Goal: Task Accomplishment & Management: Complete application form

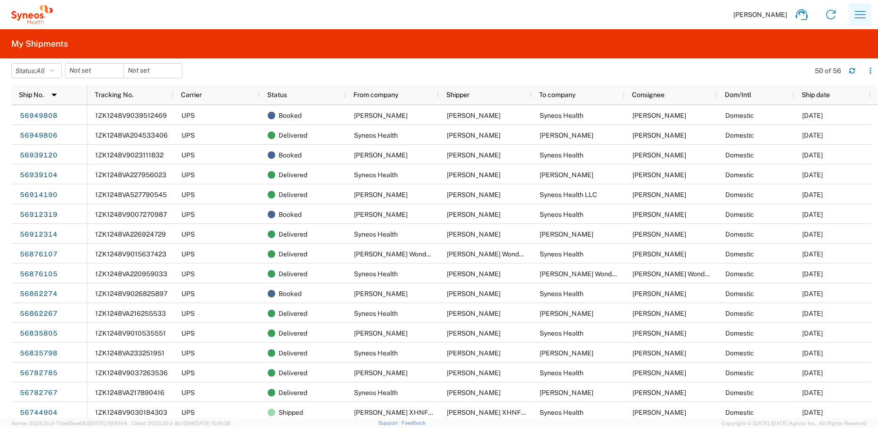
click at [862, 16] on icon "button" at bounding box center [860, 14] width 15 height 15
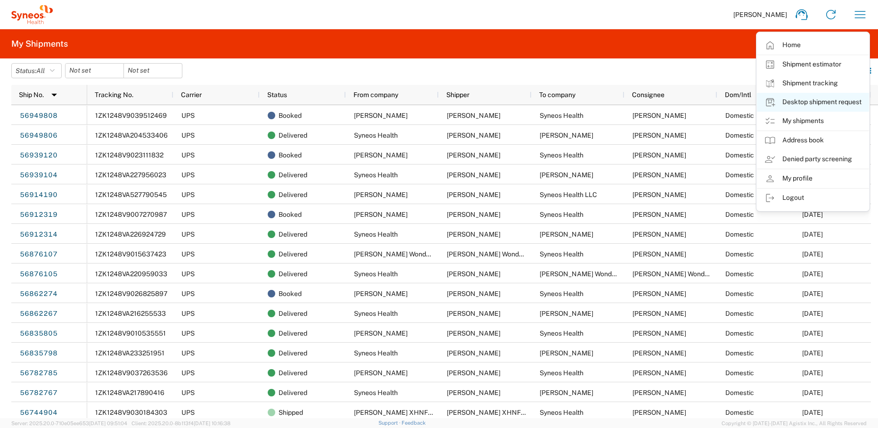
click at [814, 104] on link "Desktop shipment request" at bounding box center [813, 102] width 112 height 19
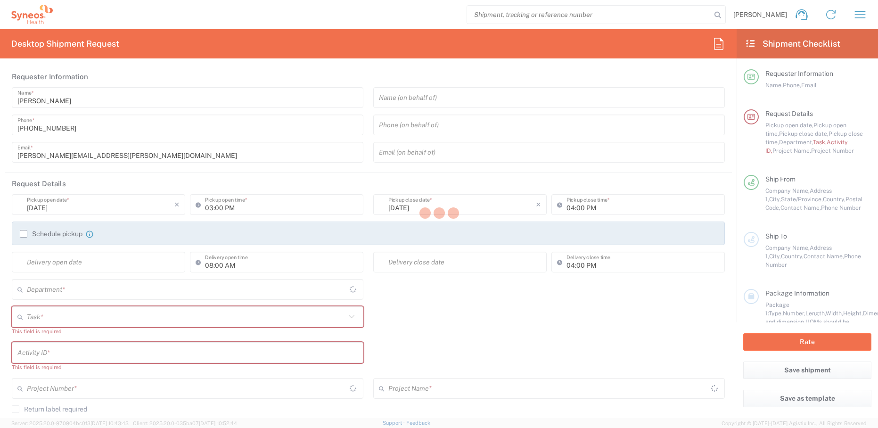
type input "[US_STATE]"
type input "[GEOGRAPHIC_DATA]"
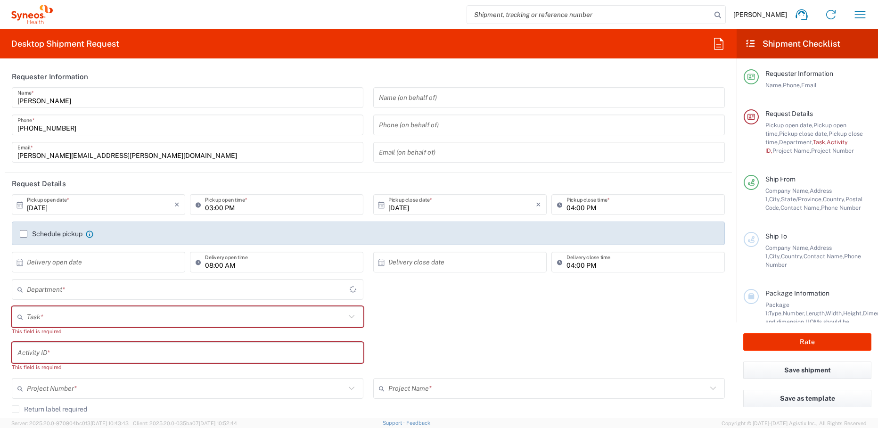
type input "4510"
type input "Syneos Health, LLC-[GEOGRAPHIC_DATA] [GEOGRAPHIC_DATA] [GEOGRAPHIC_DATA]"
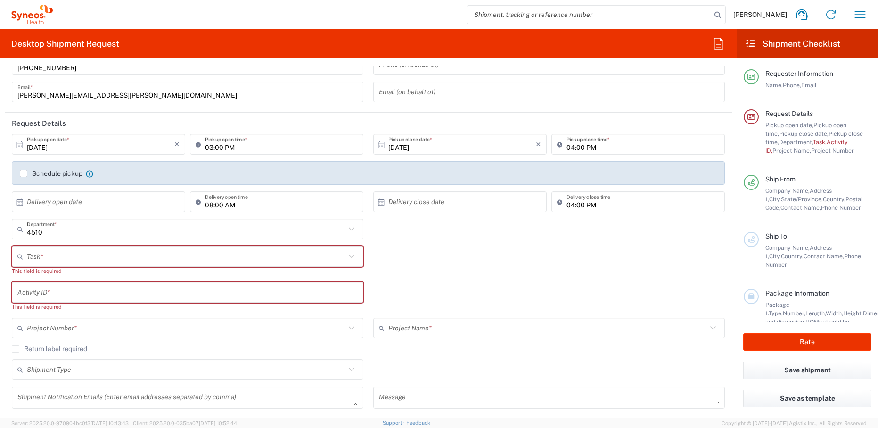
scroll to position [75, 0]
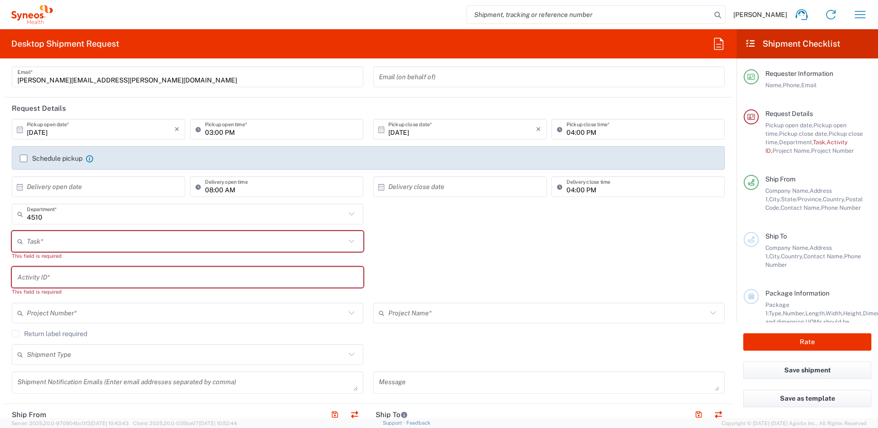
click at [347, 243] on icon at bounding box center [351, 241] width 12 height 12
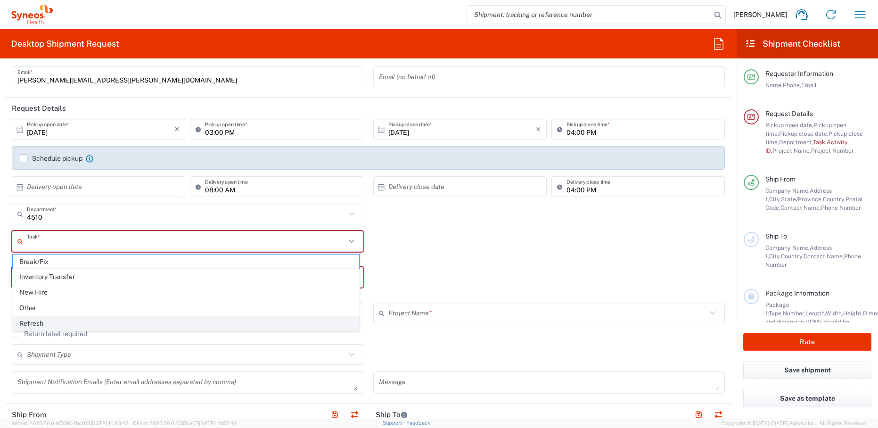
click at [69, 328] on span "Refresh" at bounding box center [186, 323] width 346 height 15
type input "Refresh"
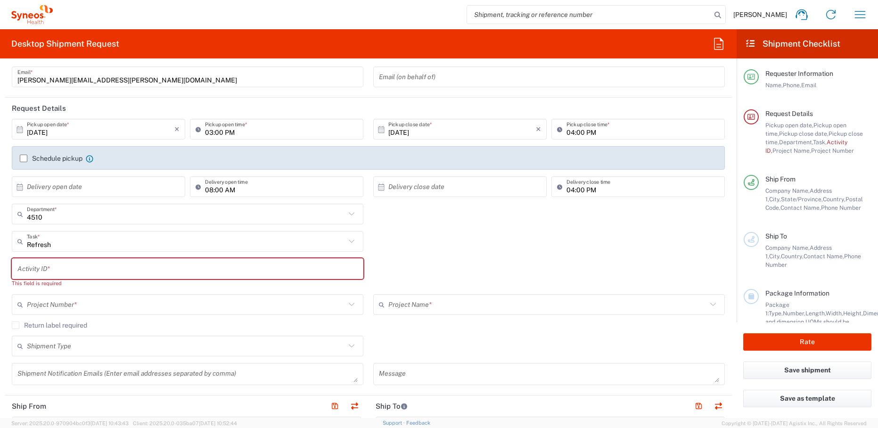
click at [112, 266] on input "text" at bounding box center [187, 269] width 340 height 16
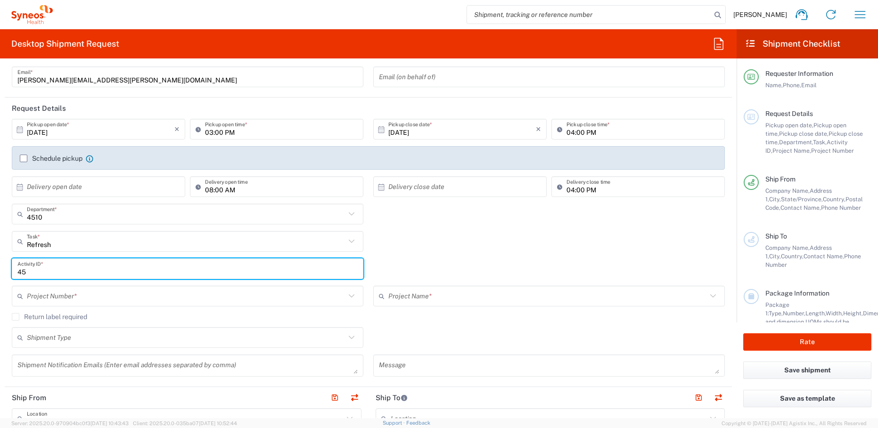
type input "4"
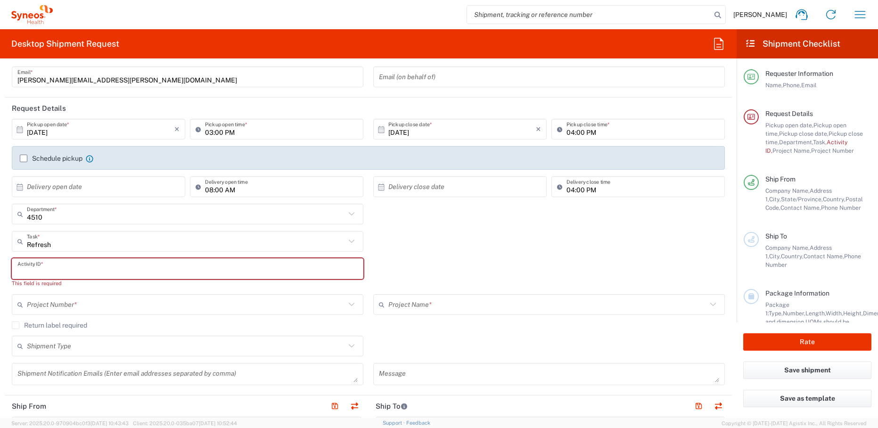
paste input "[PERSON_NAME]"
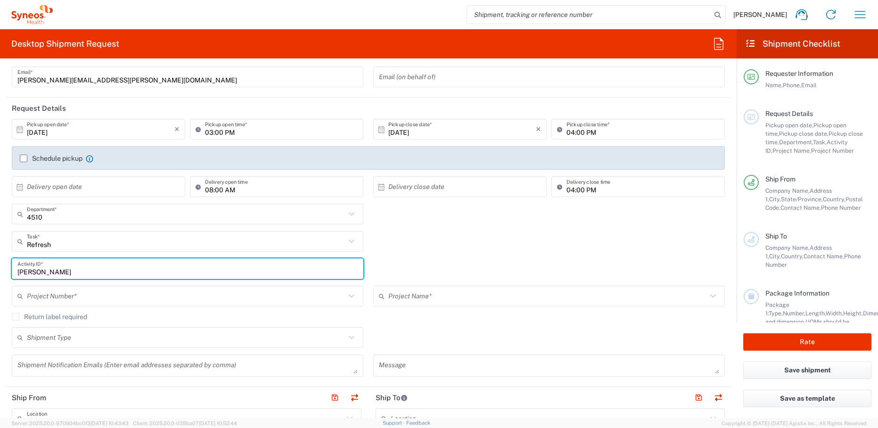
type input "[PERSON_NAME]"
click at [102, 301] on input "text" at bounding box center [186, 296] width 319 height 16
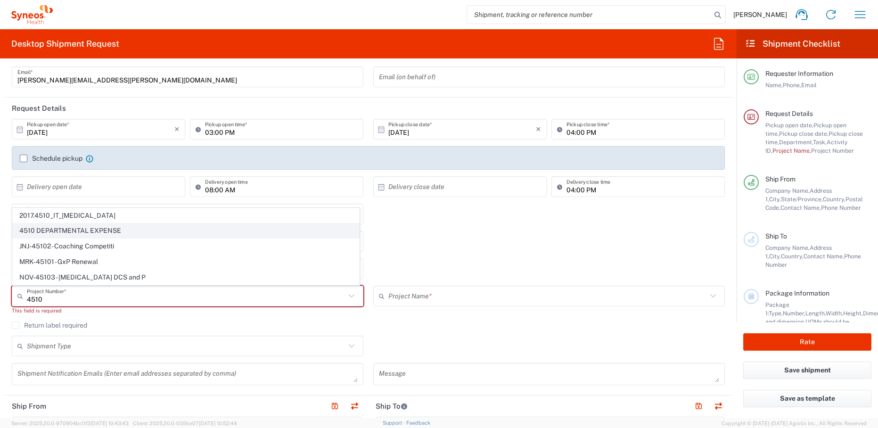
click at [108, 233] on span "4510 DEPARTMENTAL EXPENSE" at bounding box center [186, 230] width 346 height 15
type input "4510 DEPARTMENTAL EXPENSE"
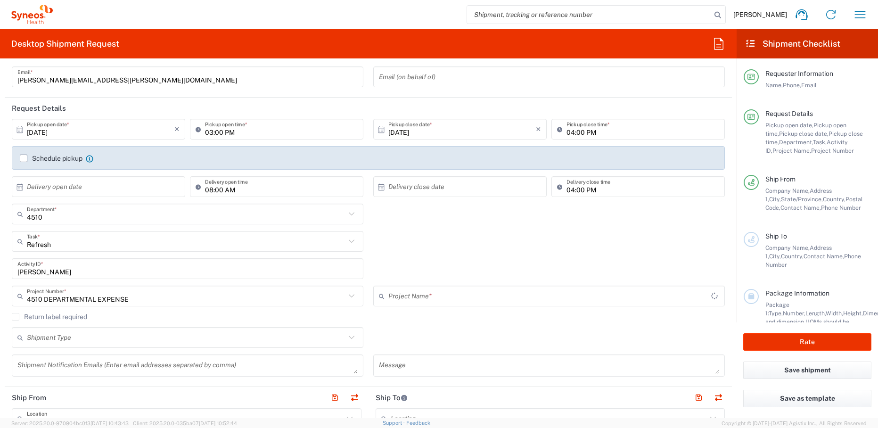
type input "4510 DEPARTMENTAL EXPENSE"
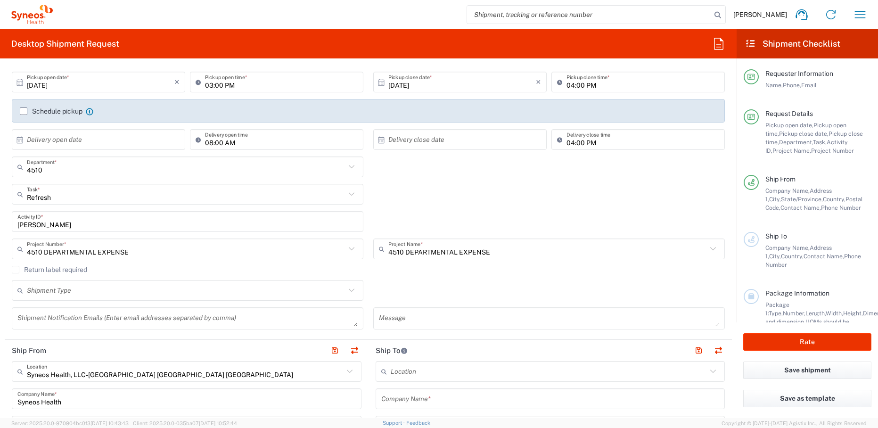
scroll to position [158, 0]
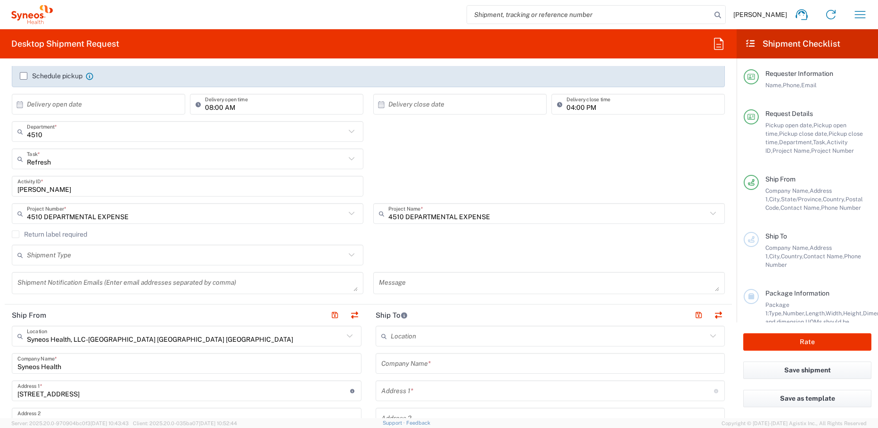
click at [53, 236] on label "Return label required" at bounding box center [49, 234] width 75 height 8
click at [16, 234] on input "Return label required" at bounding box center [16, 234] width 0 height 0
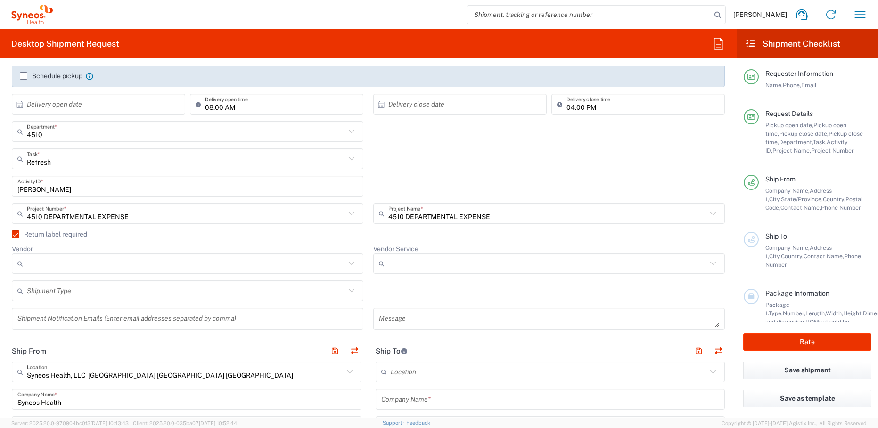
click at [79, 261] on input "Vendor" at bounding box center [186, 263] width 319 height 15
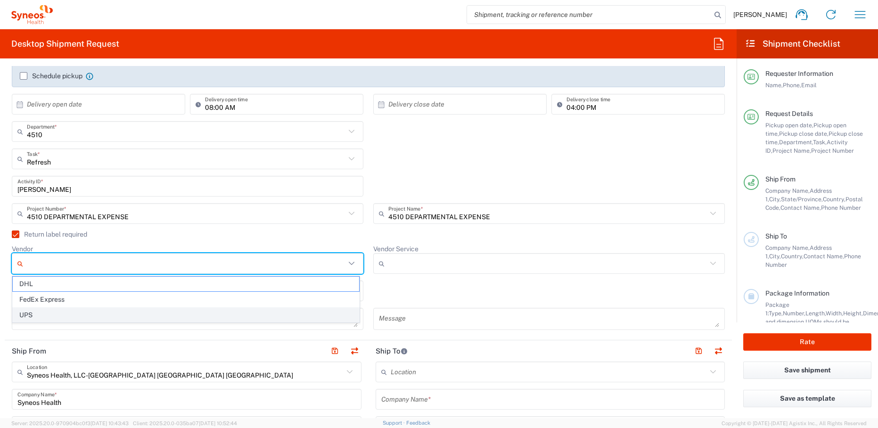
click at [68, 312] on span "UPS" at bounding box center [186, 315] width 346 height 15
type input "UPS"
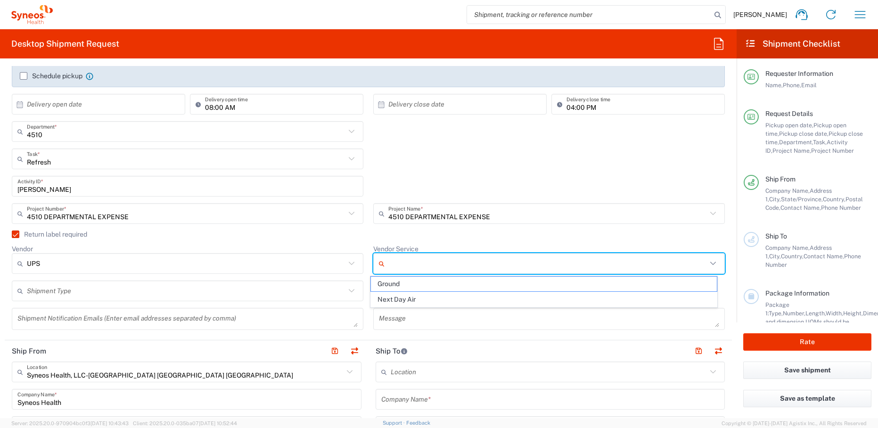
click at [414, 265] on input "Vendor Service" at bounding box center [547, 263] width 319 height 15
click at [411, 281] on span "Ground" at bounding box center [544, 284] width 346 height 15
type input "Ground"
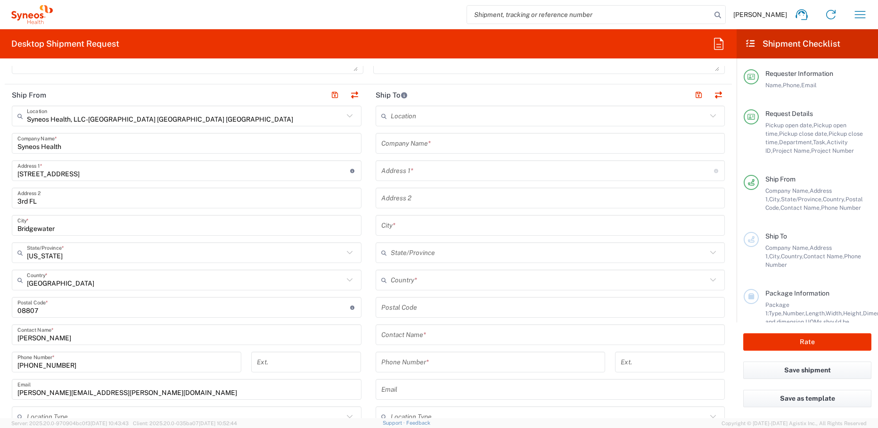
scroll to position [420, 0]
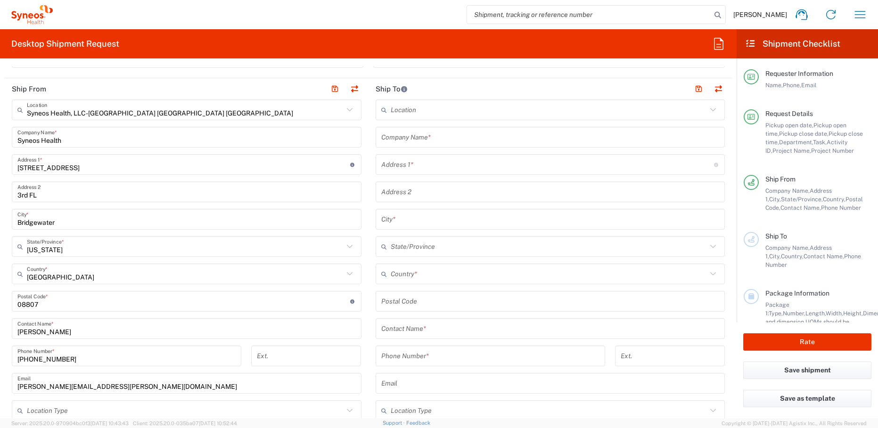
click at [51, 332] on input "[PERSON_NAME]" at bounding box center [186, 328] width 338 height 16
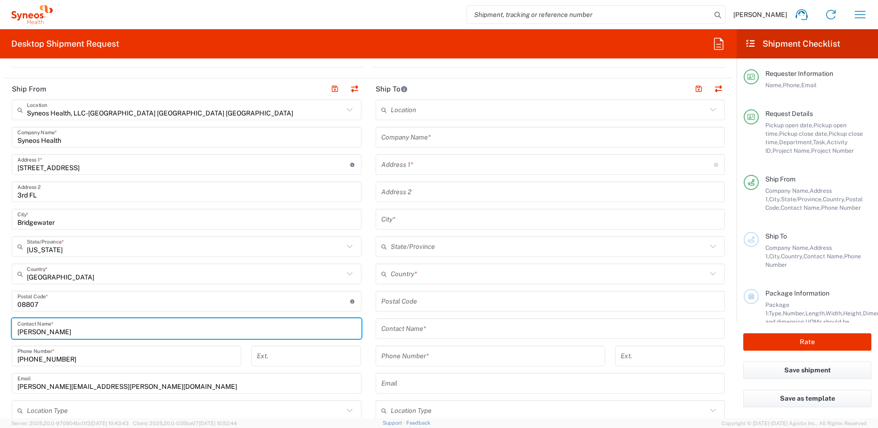
type input "[PERSON_NAME]"
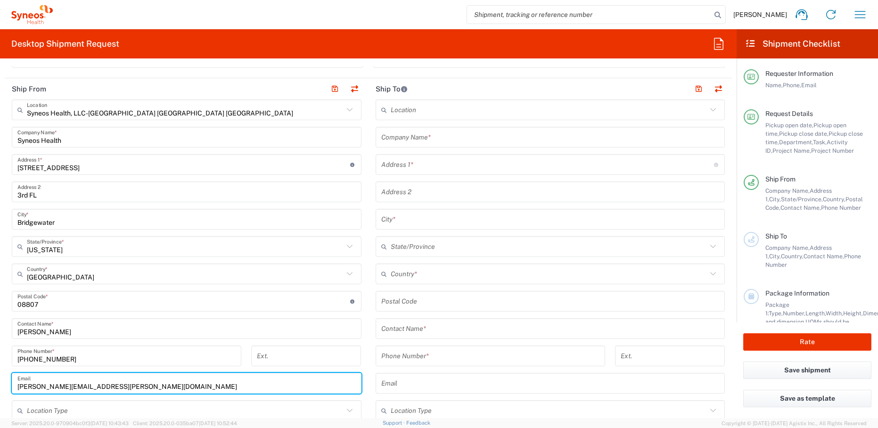
drag, startPoint x: 132, startPoint y: 387, endPoint x: 3, endPoint y: 389, distance: 128.7
click at [3, 389] on form "Requester Information [PERSON_NAME] Name * [PHONE_NUMBER] Phone * [PERSON_NAME]…" at bounding box center [368, 242] width 737 height 352
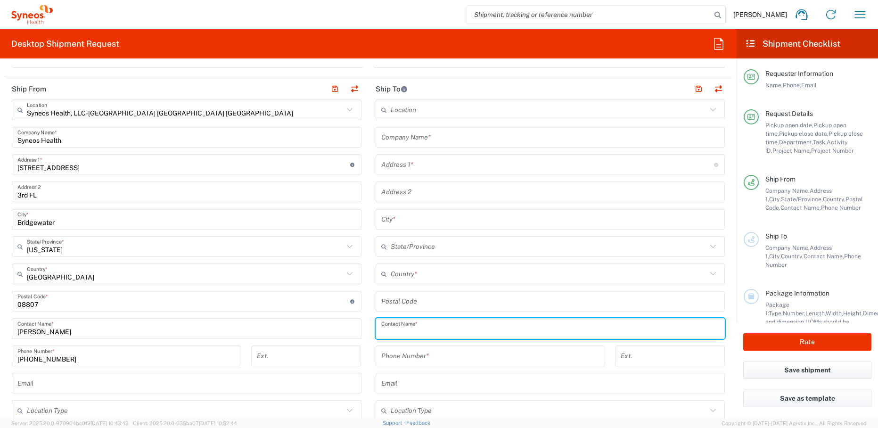
paste input "[PERSON_NAME]"
type input "[PERSON_NAME]"
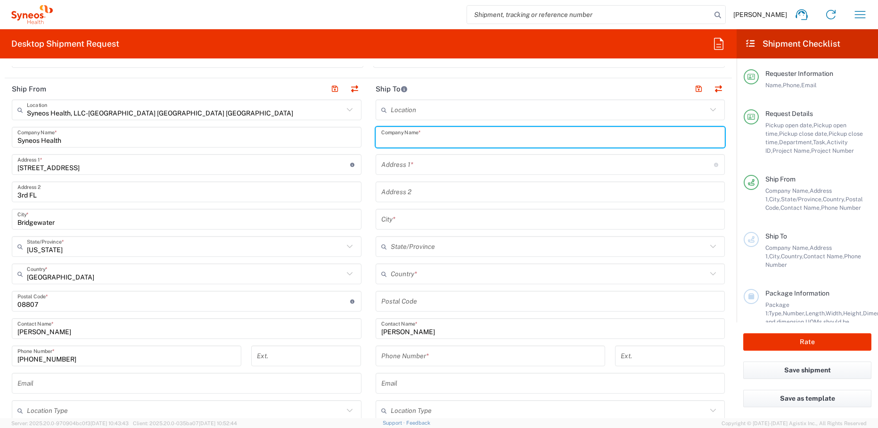
paste input "[PERSON_NAME]"
type input "[PERSON_NAME]"
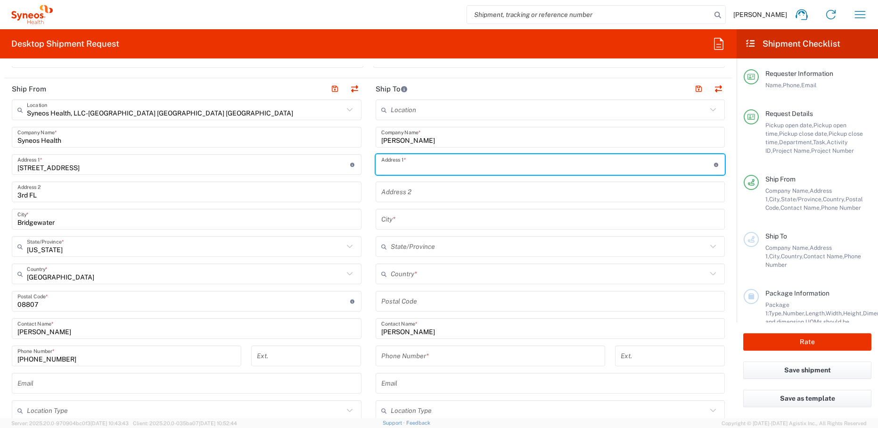
paste input "[STREET_ADDRESS][PERSON_NAME]"
click at [484, 164] on input "[STREET_ADDRESS][PERSON_NAME]" at bounding box center [547, 164] width 333 height 16
type input "[STREET_ADDRESS][PERSON_NAME]"
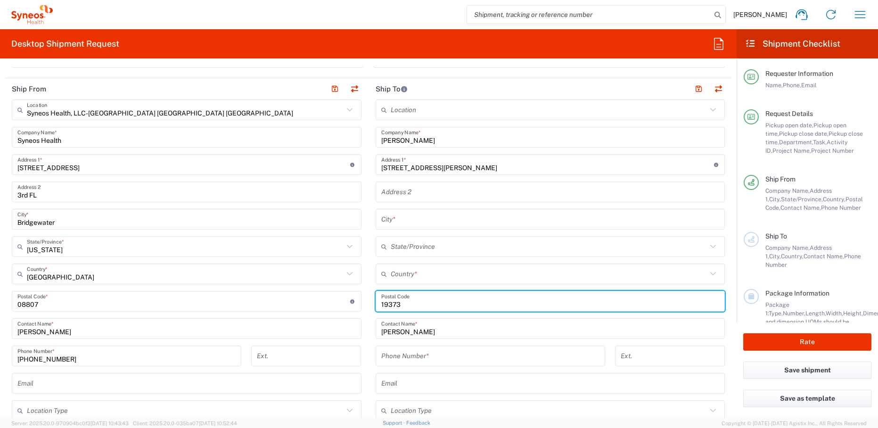
type input "19373"
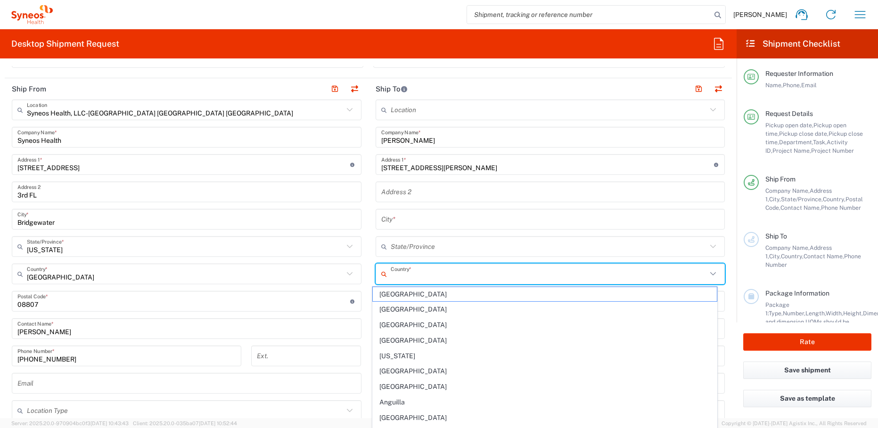
click at [420, 277] on input "text" at bounding box center [549, 274] width 317 height 16
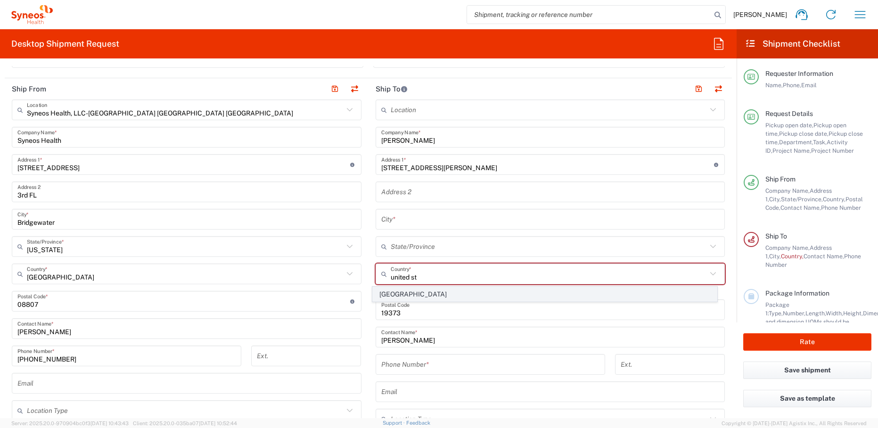
click at [399, 292] on span "[GEOGRAPHIC_DATA]" at bounding box center [545, 294] width 344 height 15
type input "[GEOGRAPHIC_DATA]"
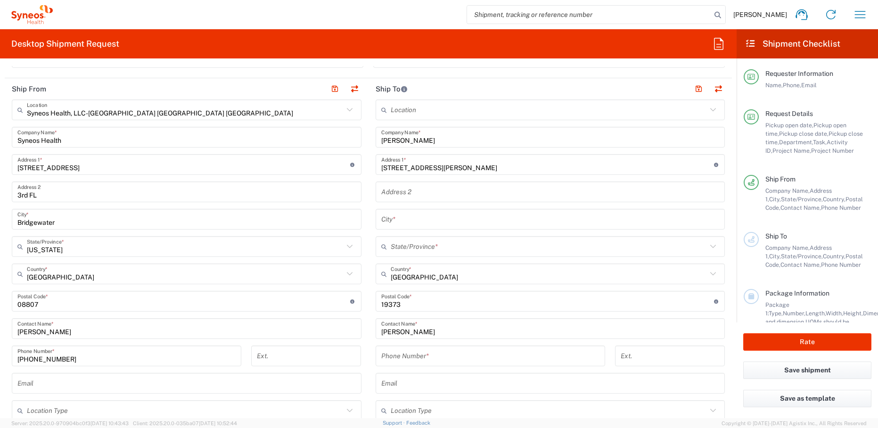
click at [400, 246] on input "text" at bounding box center [549, 246] width 317 height 16
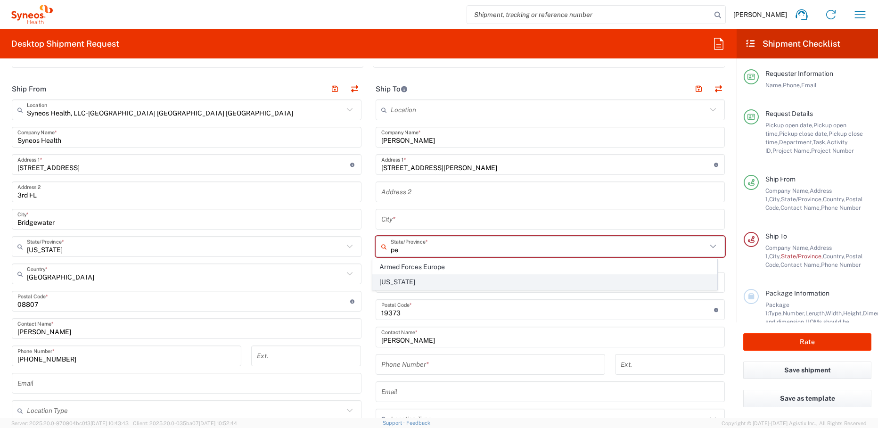
click at [382, 283] on span "[US_STATE]" at bounding box center [545, 282] width 344 height 15
type input "[US_STATE]"
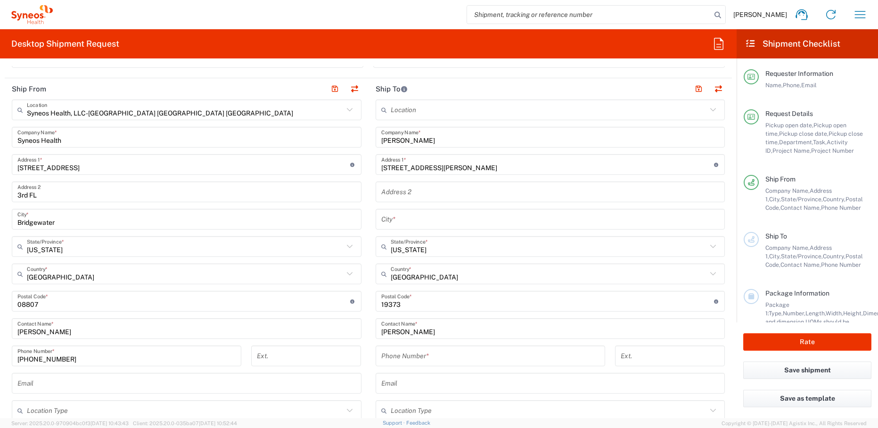
click at [479, 165] on input "[STREET_ADDRESS][PERSON_NAME]" at bounding box center [547, 164] width 333 height 16
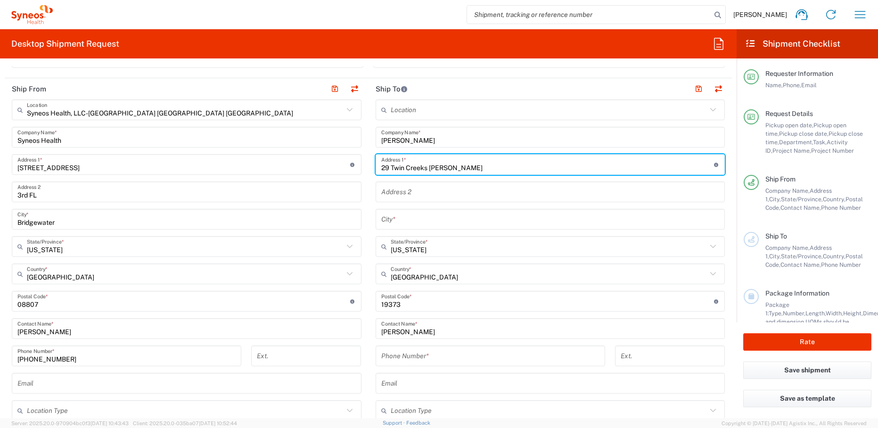
click at [449, 169] on input "29 Twin Creeks [PERSON_NAME]" at bounding box center [547, 164] width 333 height 16
drag, startPoint x: 448, startPoint y: 167, endPoint x: 451, endPoint y: 177, distance: 10.3
click at [451, 177] on div "Location [PERSON_NAME] LLC-[GEOGRAPHIC_DATA] [GEOGRAPHIC_DATA] [GEOGRAPHIC_DATA…" at bounding box center [551, 297] width 350 height 396
click at [451, 168] on input "29 Twin Creeks [PERSON_NAME]" at bounding box center [547, 164] width 333 height 16
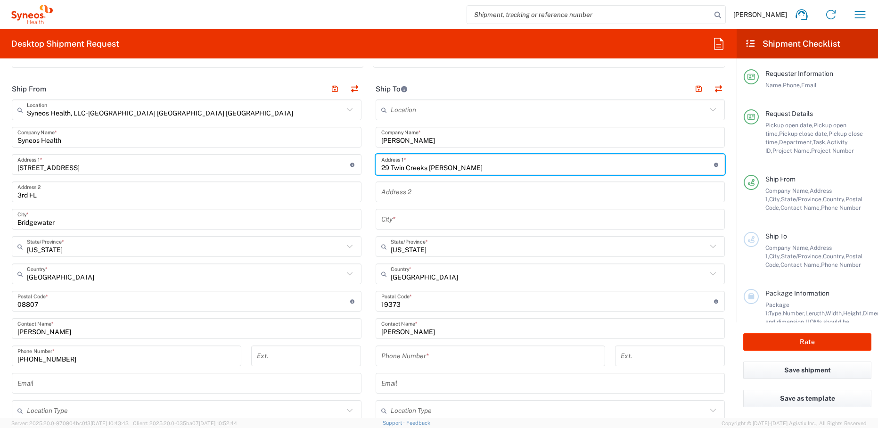
click at [451, 168] on input "29 Twin Creeks [PERSON_NAME]" at bounding box center [547, 164] width 333 height 16
type input "[STREET_ADDRESS]"
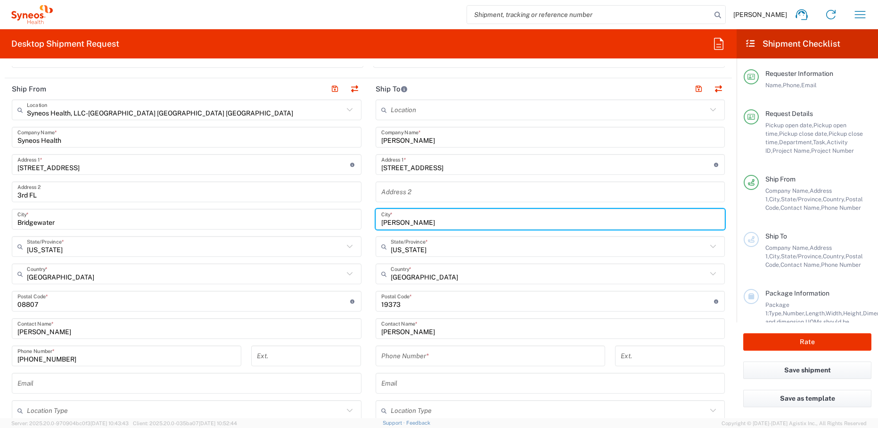
type input "[PERSON_NAME]"
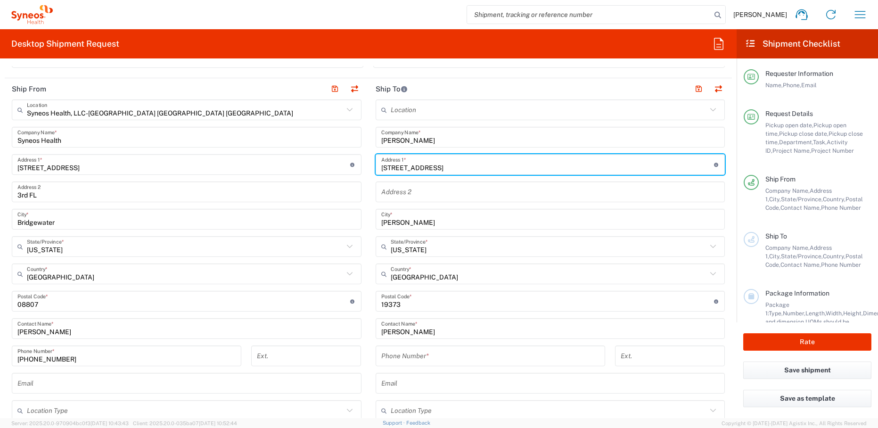
click at [464, 168] on input "[STREET_ADDRESS]" at bounding box center [547, 164] width 333 height 16
type input "[STREET_ADDRESS]"
click at [429, 357] on input "tel" at bounding box center [490, 356] width 218 height 16
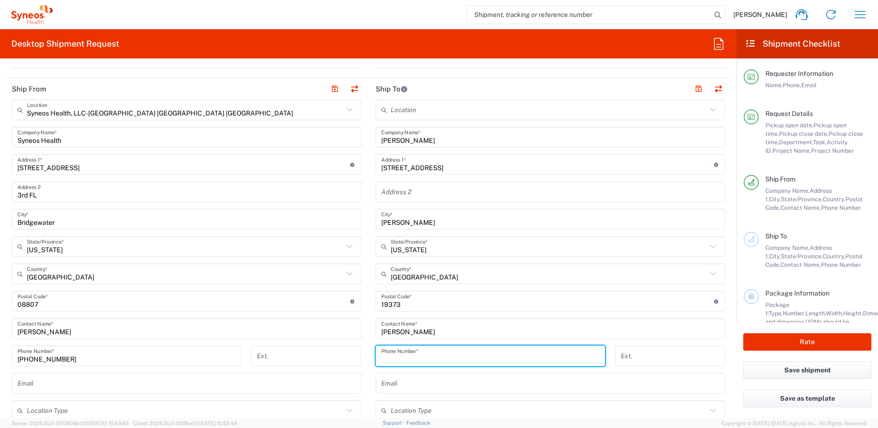
paste input "[PHONE_NUMBER]"
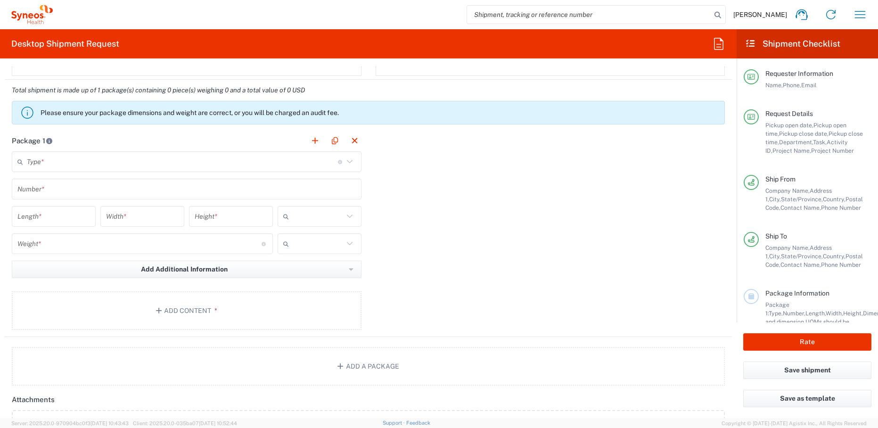
scroll to position [843, 0]
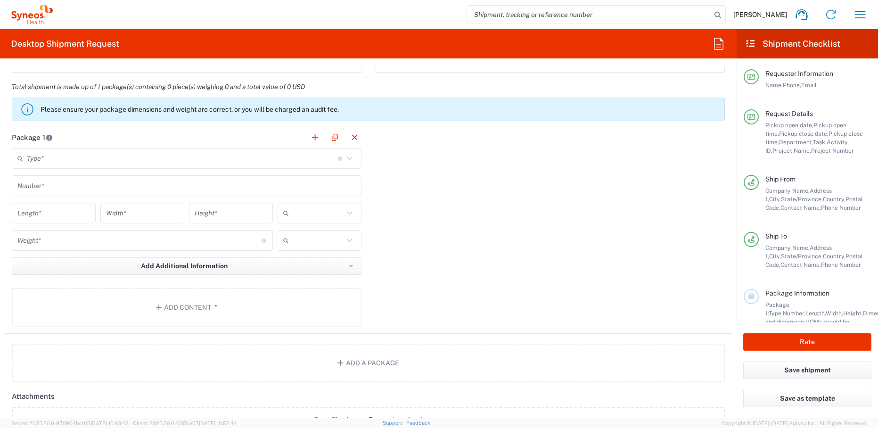
type input "[PHONE_NUMBER]"
click at [72, 161] on input "text" at bounding box center [182, 158] width 311 height 16
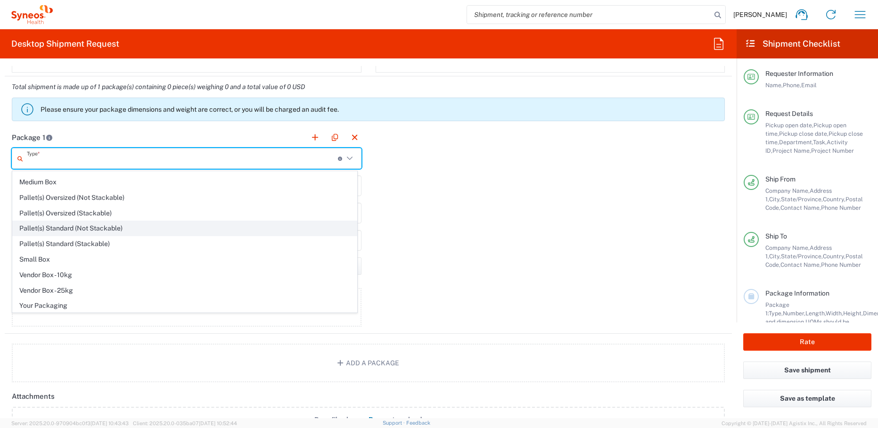
scroll to position [29, 0]
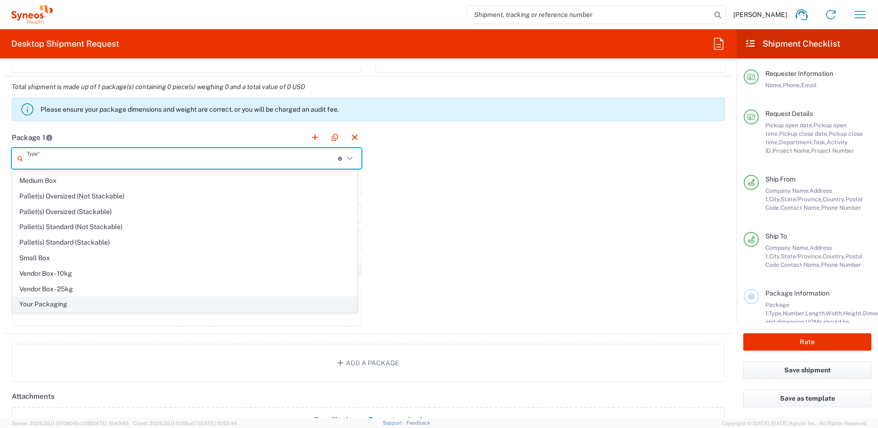
click at [62, 307] on span "Your Packaging" at bounding box center [185, 304] width 344 height 15
type input "Your Packaging"
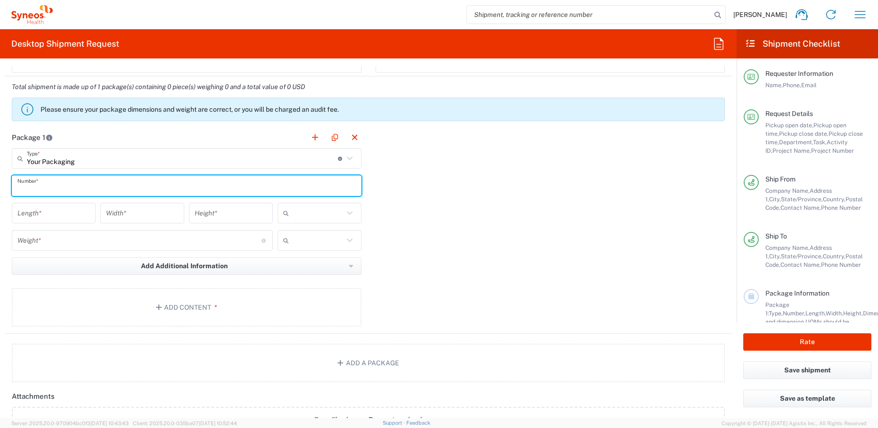
click at [84, 187] on input "text" at bounding box center [186, 186] width 338 height 16
type input "1"
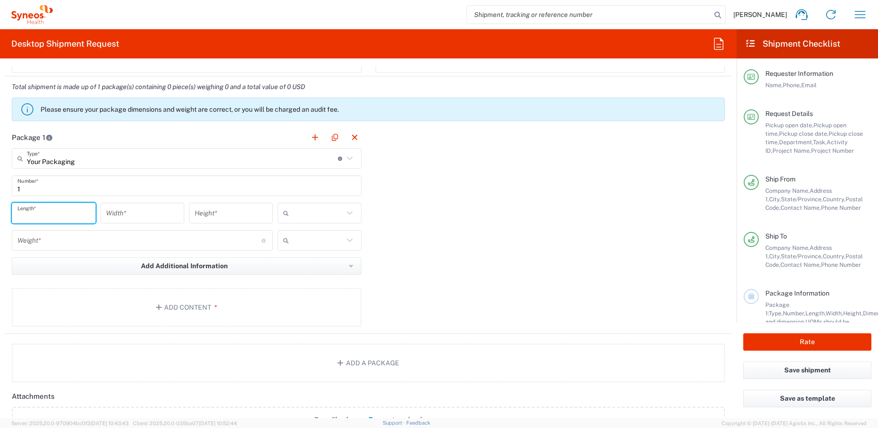
click at [72, 213] on input "number" at bounding box center [53, 213] width 73 height 16
type input "13"
click at [145, 216] on input "number" at bounding box center [142, 213] width 73 height 16
type input "13"
click at [220, 216] on input "number" at bounding box center [231, 213] width 73 height 16
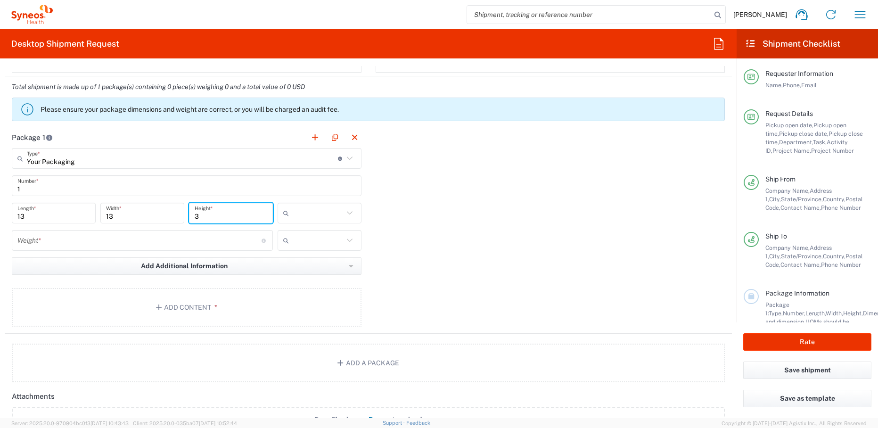
type input "3"
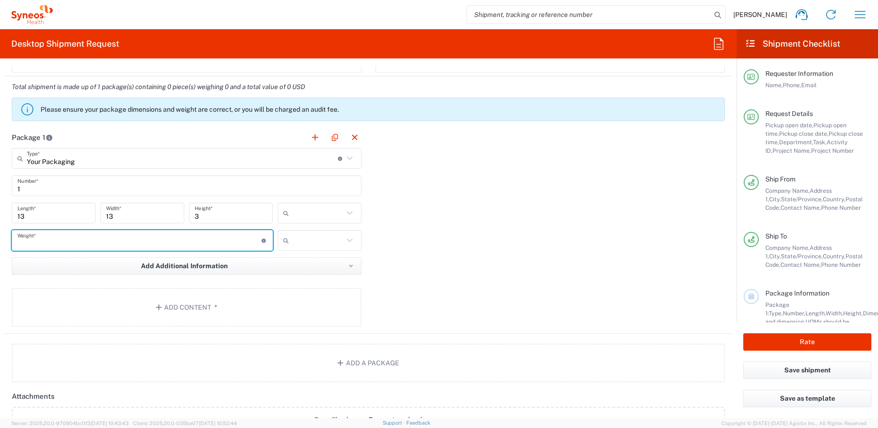
click at [178, 246] on input "number" at bounding box center [139, 240] width 244 height 16
type input "6"
click at [176, 303] on button "Add Content *" at bounding box center [187, 307] width 350 height 39
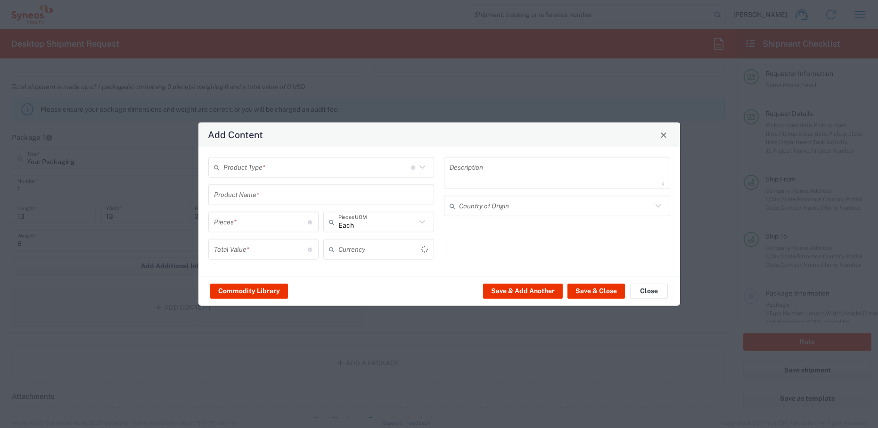
type input "US Dollar"
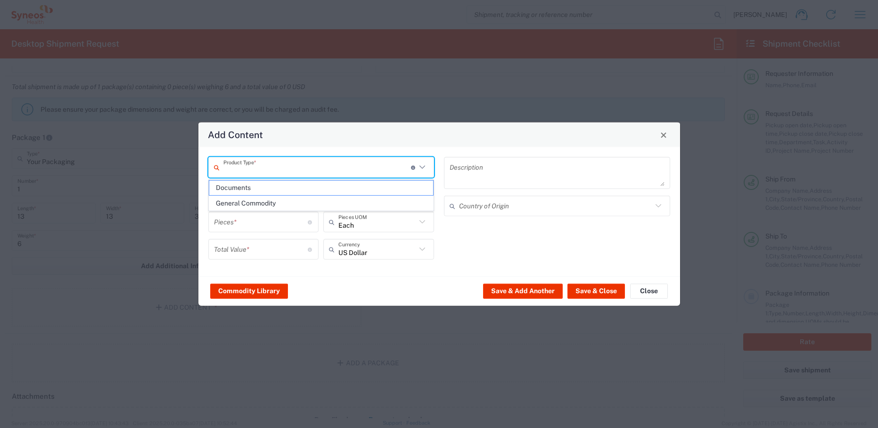
click at [291, 167] on input "text" at bounding box center [317, 167] width 188 height 16
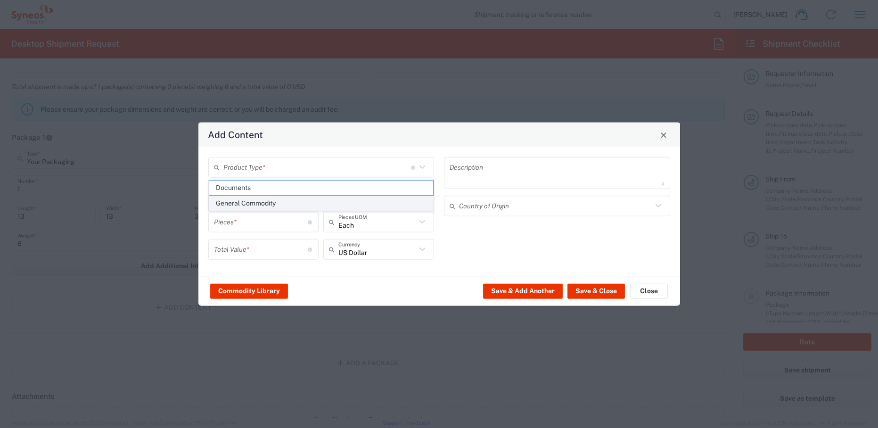
click at [256, 201] on span "General Commodity" at bounding box center [321, 203] width 224 height 15
type input "General Commodity"
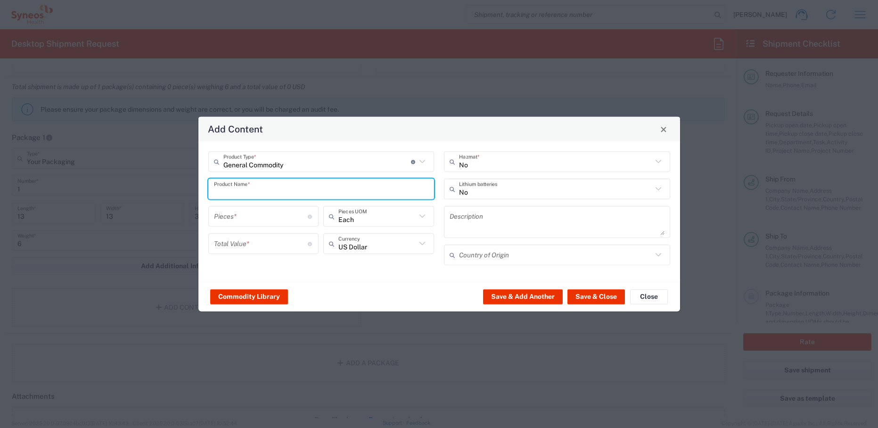
click at [267, 191] on input "text" at bounding box center [321, 188] width 215 height 16
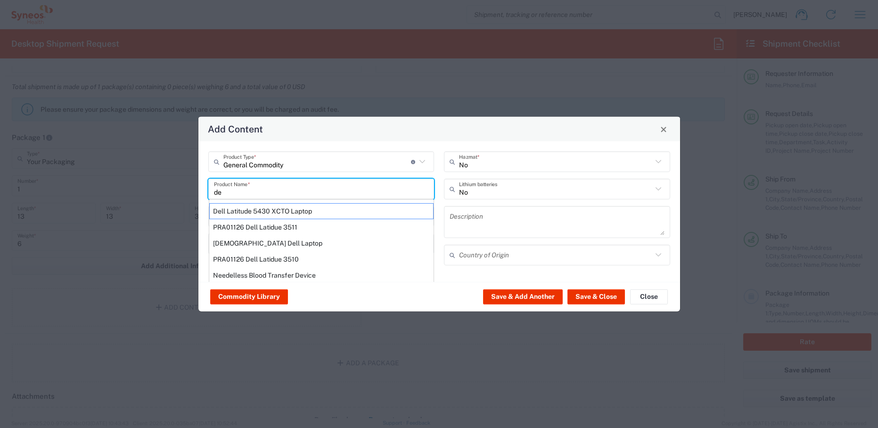
type input "d"
click at [269, 242] on div "ThinkPad T14 Gen 4 - 14" Part#: 21HD0086US" at bounding box center [321, 243] width 224 height 16
type input "ThinkPad T14 Gen 4 - 14" Part#: 21HD0086US"
type input "1"
type textarea "vPro Enterprise; 16 GB RAM; 256 GB SSD;"
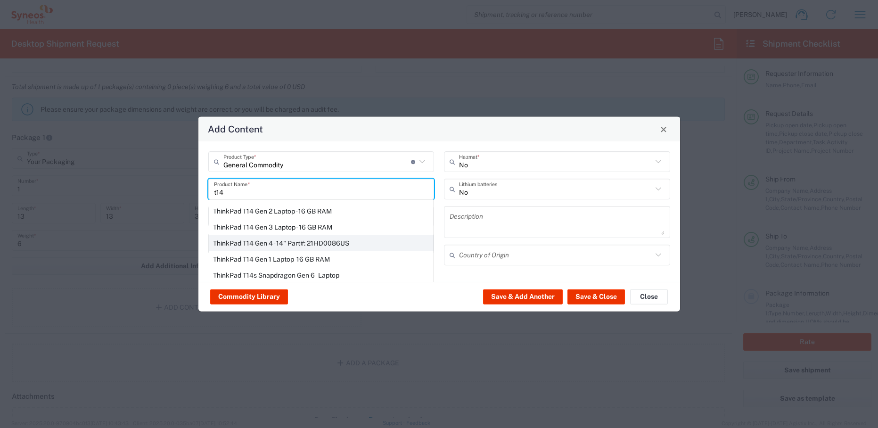
type input "[GEOGRAPHIC_DATA]"
type input "Yes"
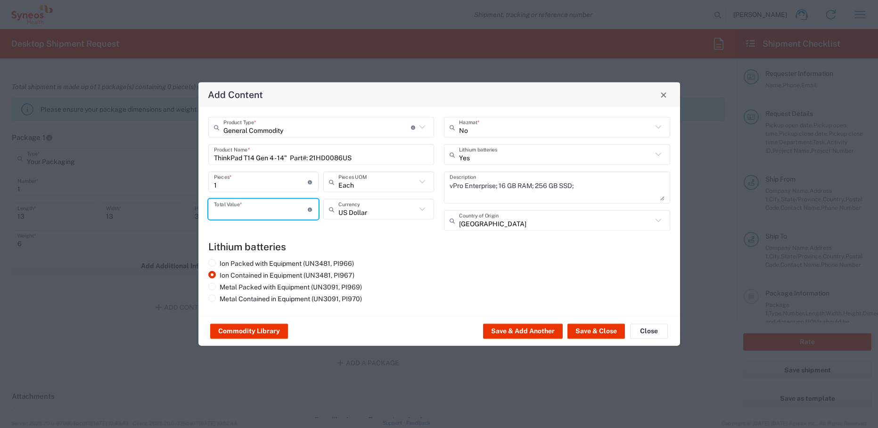
click at [271, 211] on input "number" at bounding box center [261, 209] width 94 height 16
type input "700"
click at [596, 330] on button "Save & Close" at bounding box center [595, 331] width 57 height 15
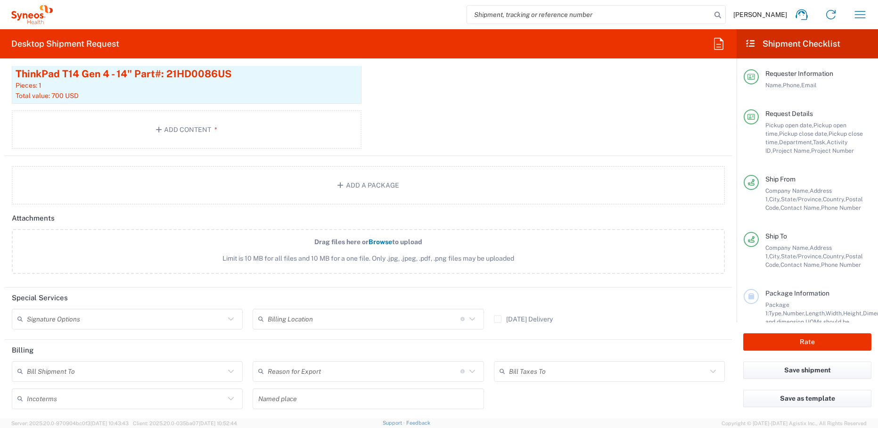
scroll to position [1093, 0]
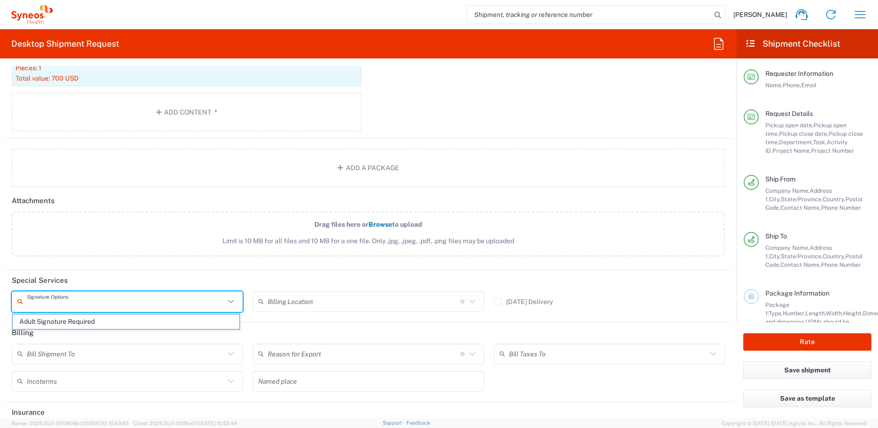
click at [114, 306] on input "text" at bounding box center [126, 301] width 198 height 16
click at [107, 318] on span "Adult Signature Required" at bounding box center [126, 321] width 227 height 15
type input "Adult Signature Required"
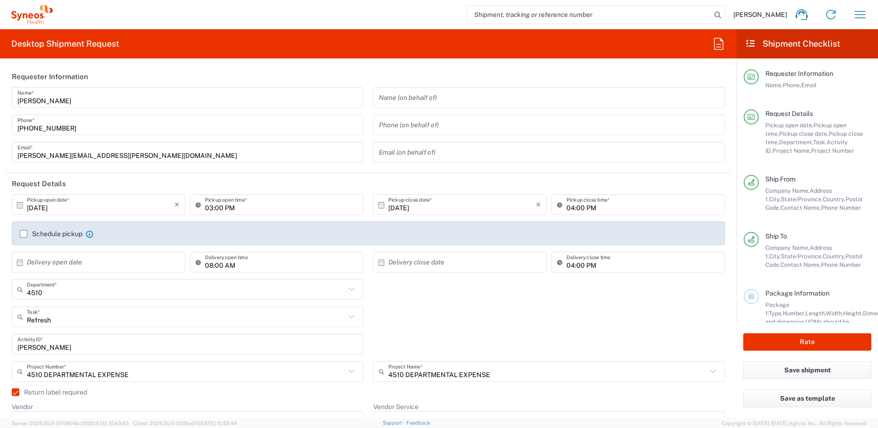
scroll to position [0, 0]
click at [792, 342] on button "Rate" at bounding box center [807, 341] width 128 height 17
type input "4510 DEPARTMENTAL EXPENSE"
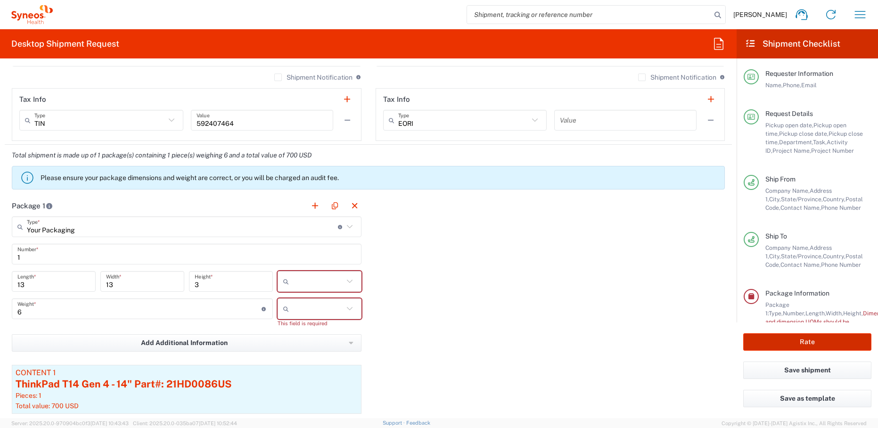
scroll to position [847, 0]
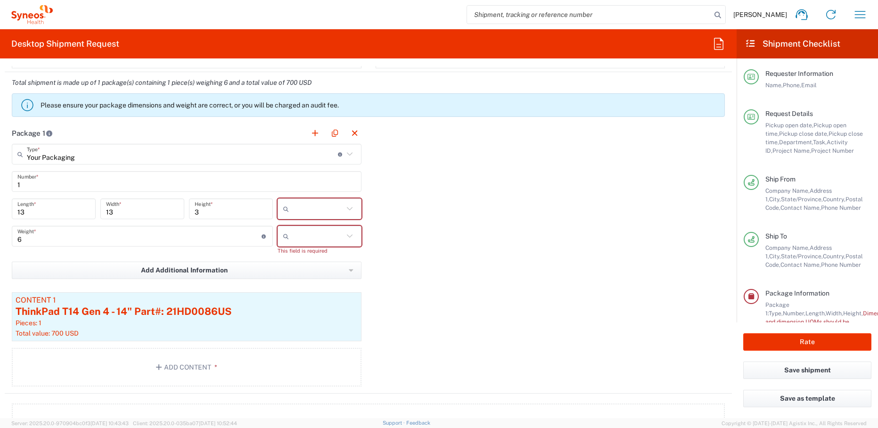
click at [324, 207] on input "text" at bounding box center [318, 208] width 51 height 15
click at [298, 262] on span "in" at bounding box center [316, 260] width 81 height 15
type input "in"
click at [306, 242] on input "text" at bounding box center [318, 236] width 51 height 15
click at [301, 272] on span "lbs" at bounding box center [316, 272] width 81 height 15
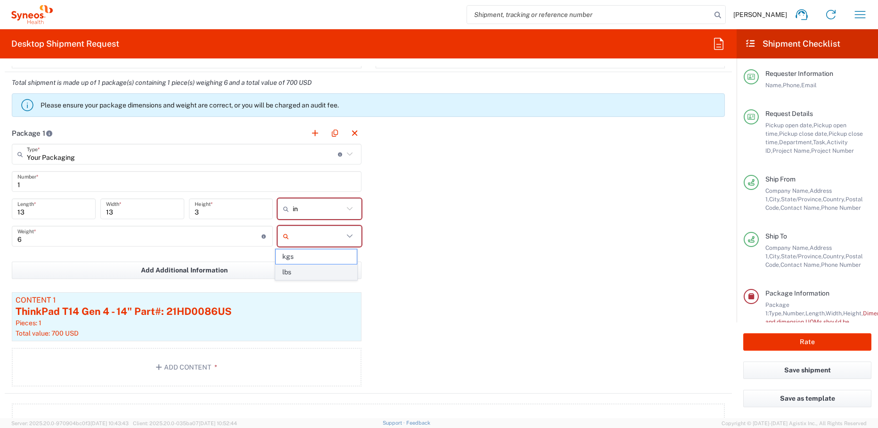
type input "lbs"
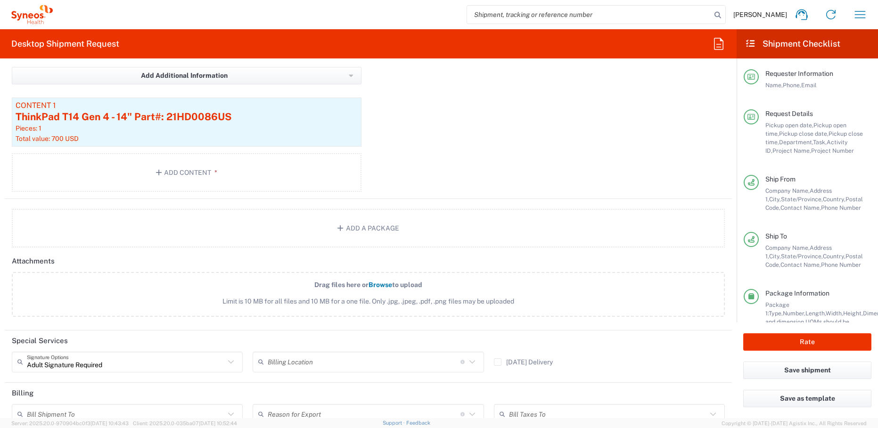
scroll to position [1037, 0]
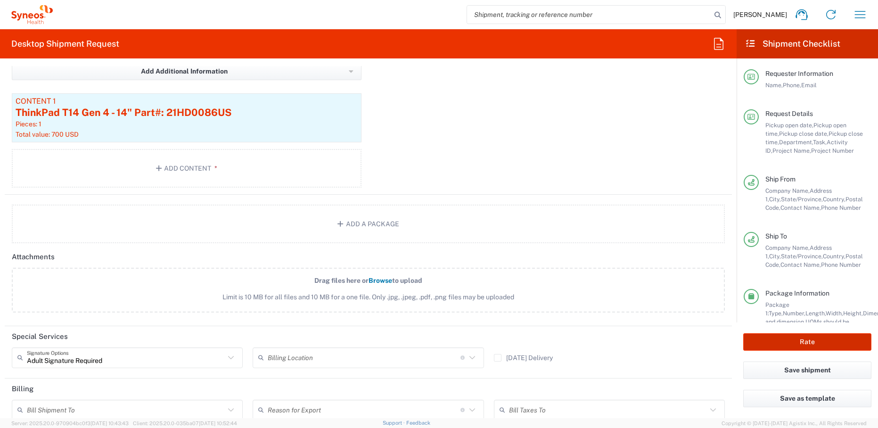
click at [831, 345] on button "Rate" at bounding box center [807, 341] width 128 height 17
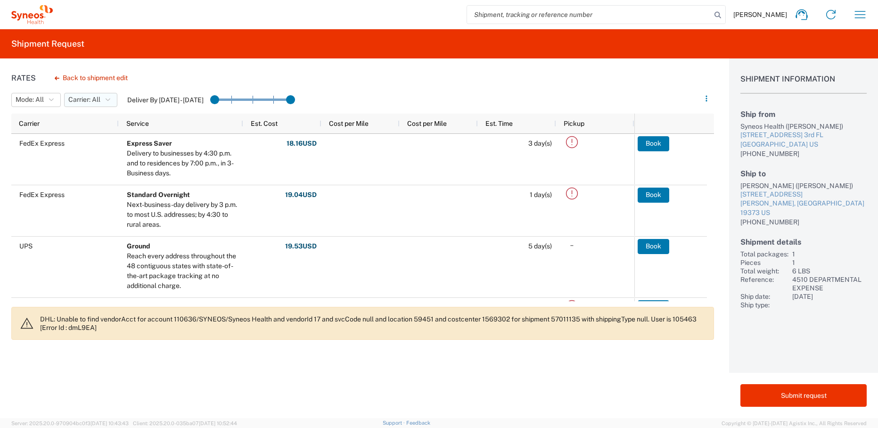
click at [105, 104] on button "Carrier: All" at bounding box center [90, 100] width 53 height 14
click at [85, 119] on span "All" at bounding box center [120, 120] width 110 height 15
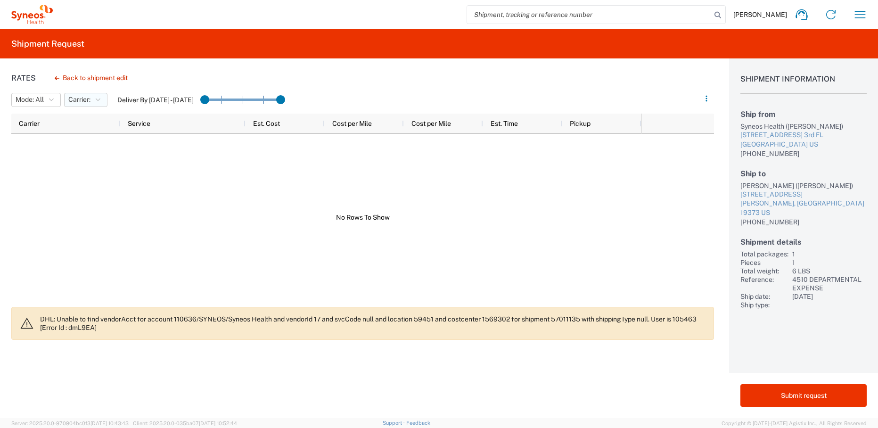
click at [97, 104] on button "Carrier:" at bounding box center [85, 100] width 43 height 14
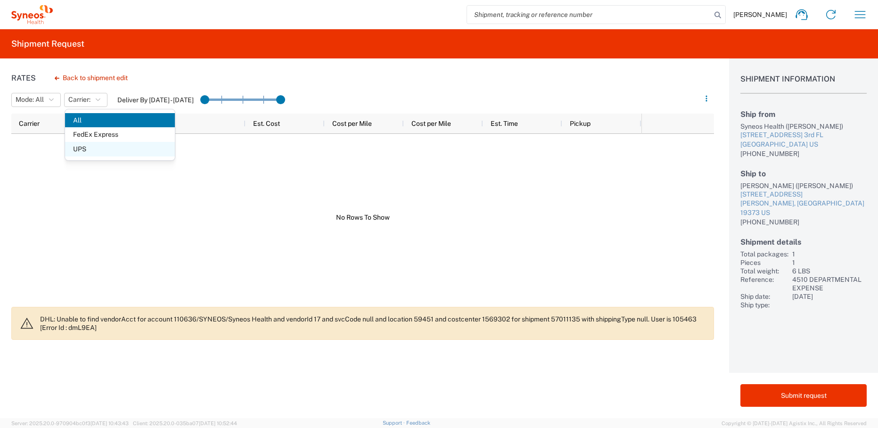
click at [91, 149] on span "UPS" at bounding box center [120, 149] width 110 height 15
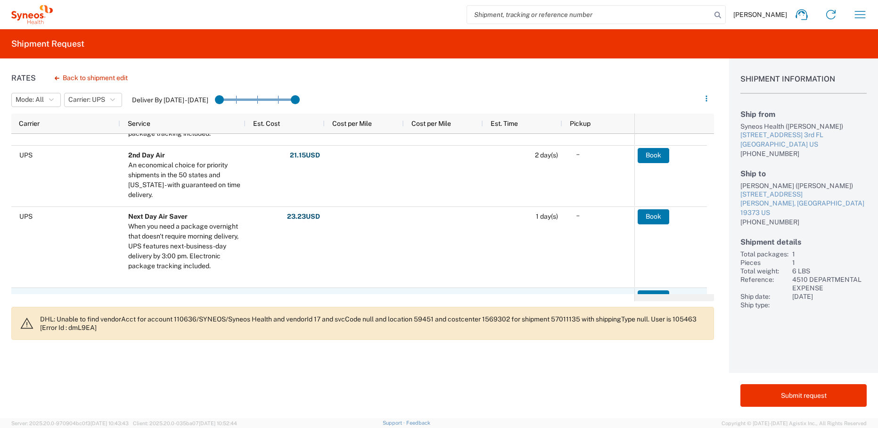
scroll to position [227, 0]
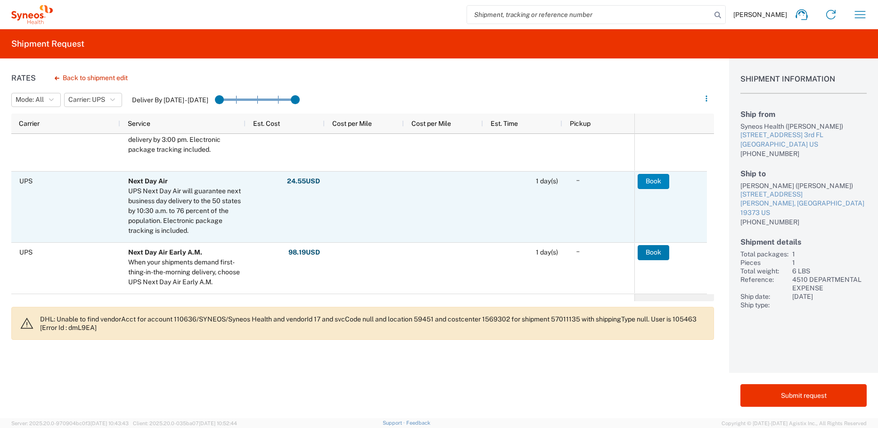
click at [646, 184] on button "Book" at bounding box center [654, 181] width 32 height 15
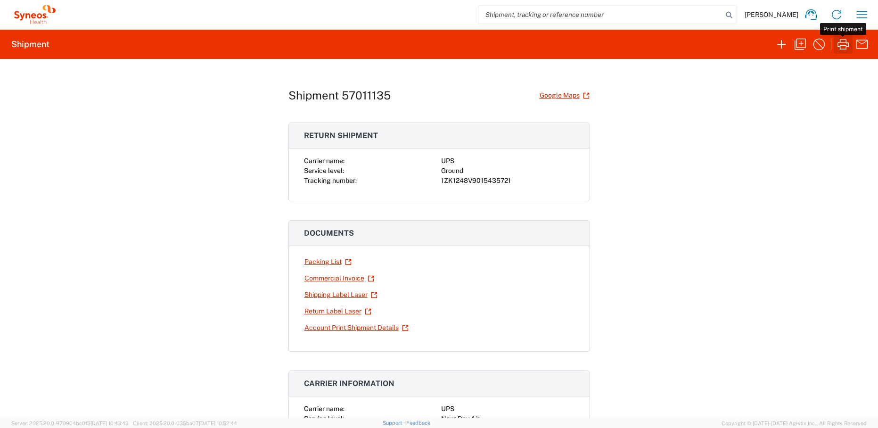
click at [841, 43] on icon "button" at bounding box center [843, 44] width 15 height 15
click at [337, 313] on link "Return Label Laser" at bounding box center [338, 311] width 68 height 16
